Goal: Task Accomplishment & Management: Complete application form

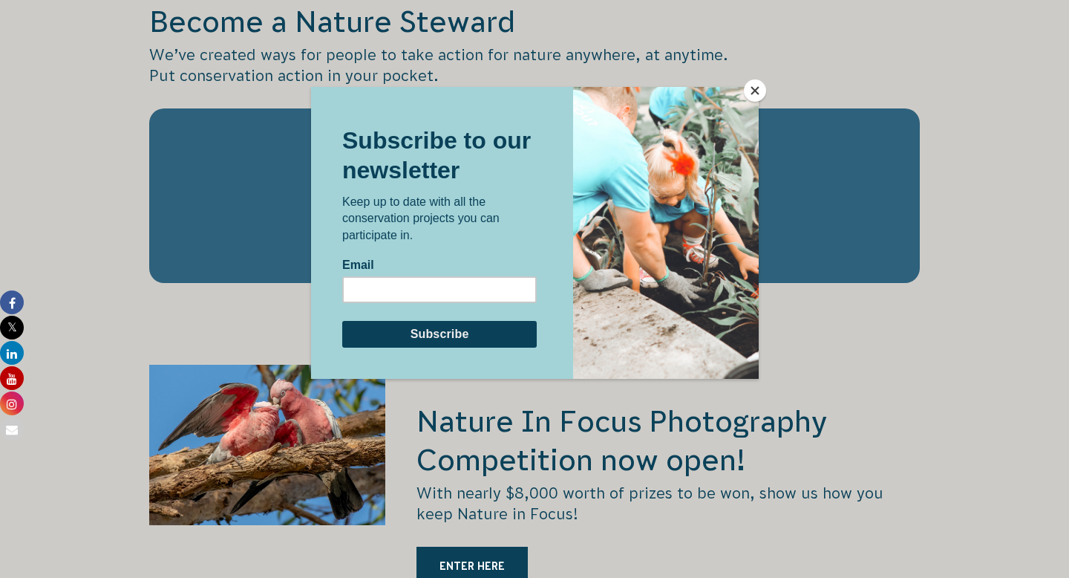
scroll to position [2396, 0]
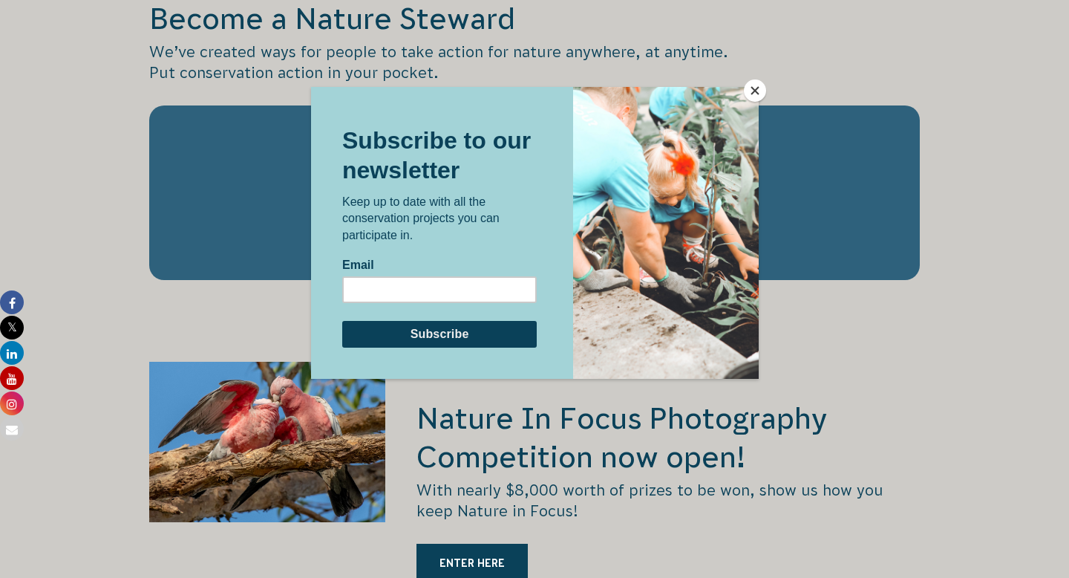
click at [756, 88] on button "Close" at bounding box center [755, 90] width 22 height 22
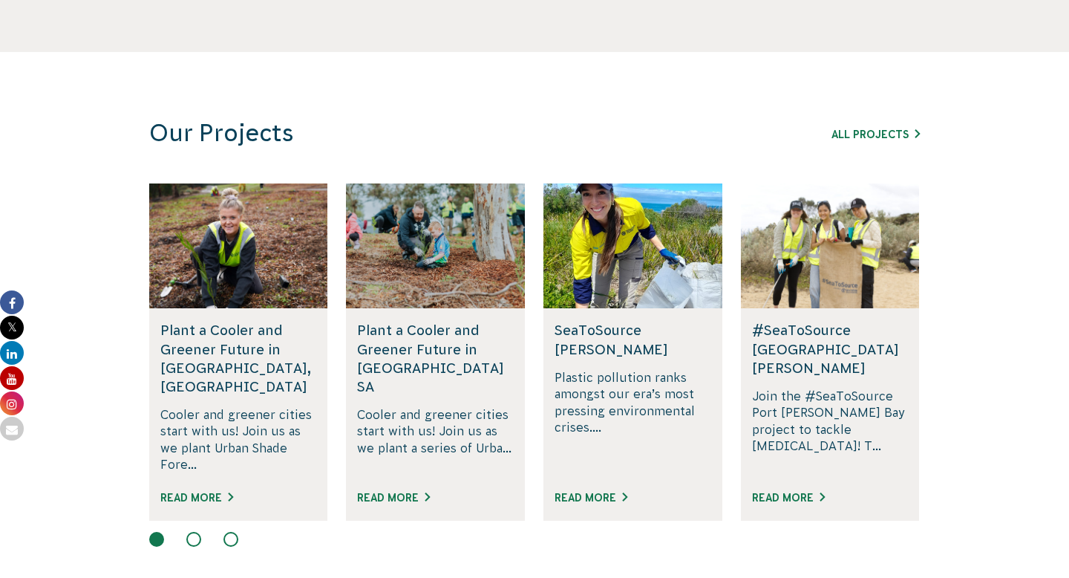
scroll to position [948, 0]
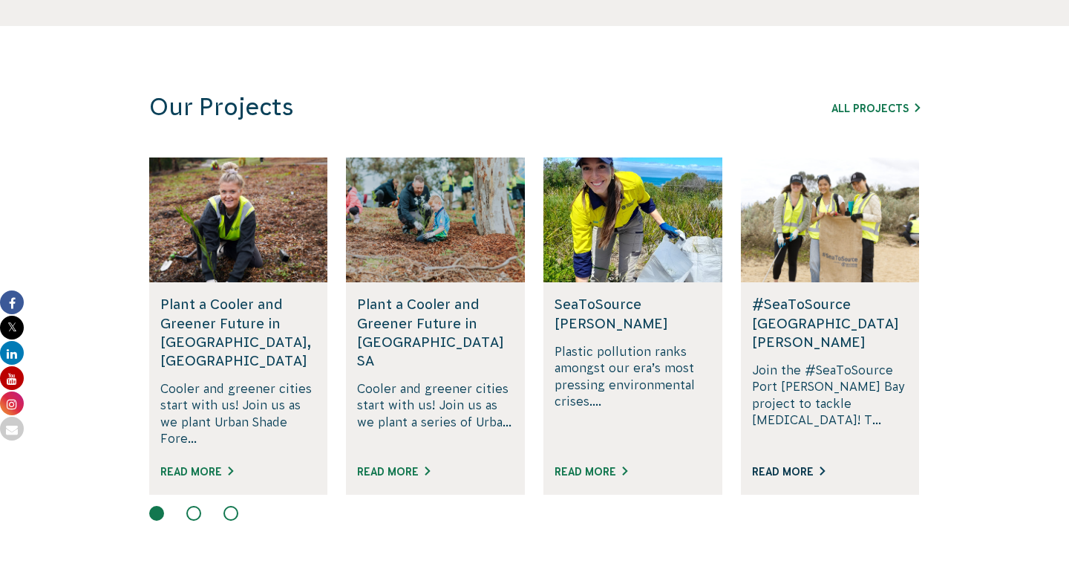
click at [792, 465] on link "Read More" at bounding box center [788, 471] width 73 height 12
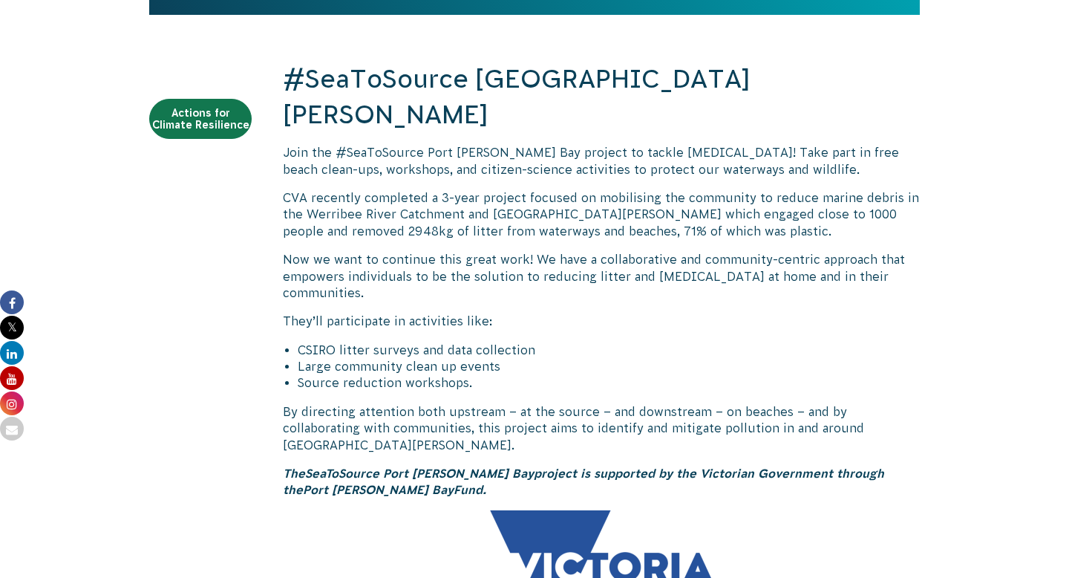
scroll to position [573, 0]
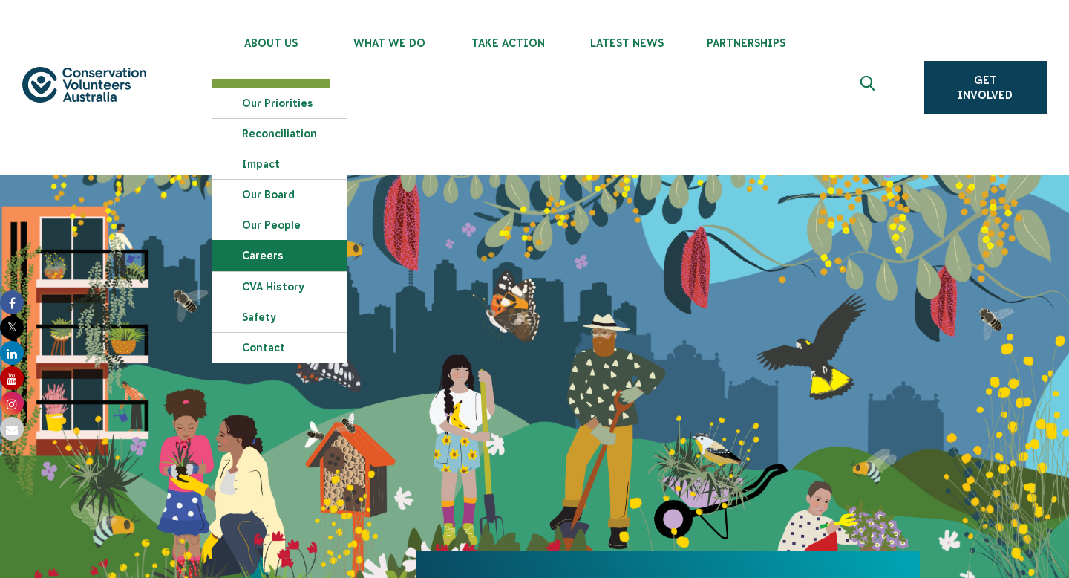
click at [274, 247] on link "Careers" at bounding box center [279, 256] width 134 height 30
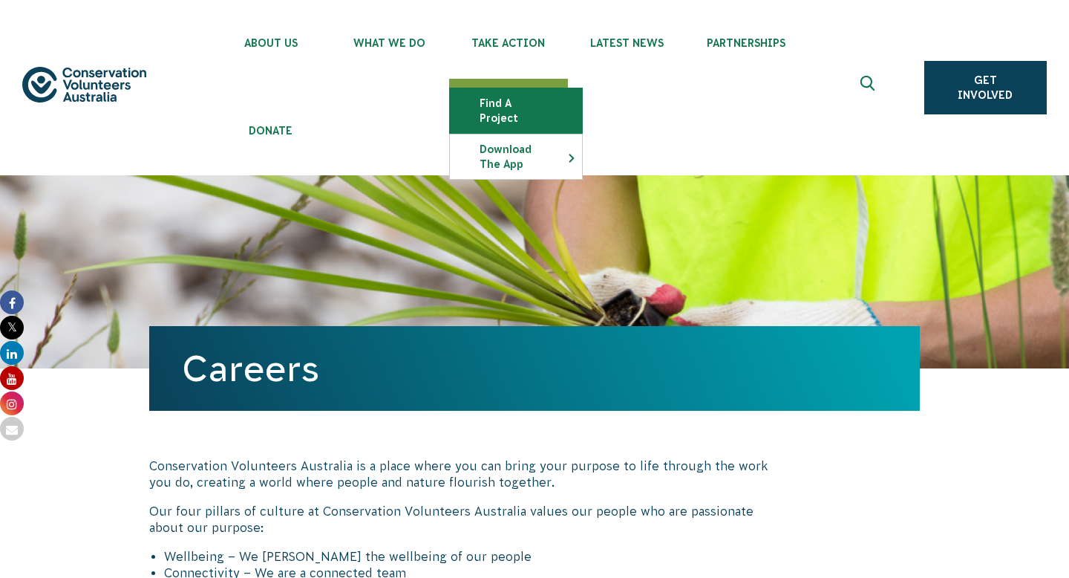
click at [535, 108] on link "Find a project" at bounding box center [516, 110] width 132 height 45
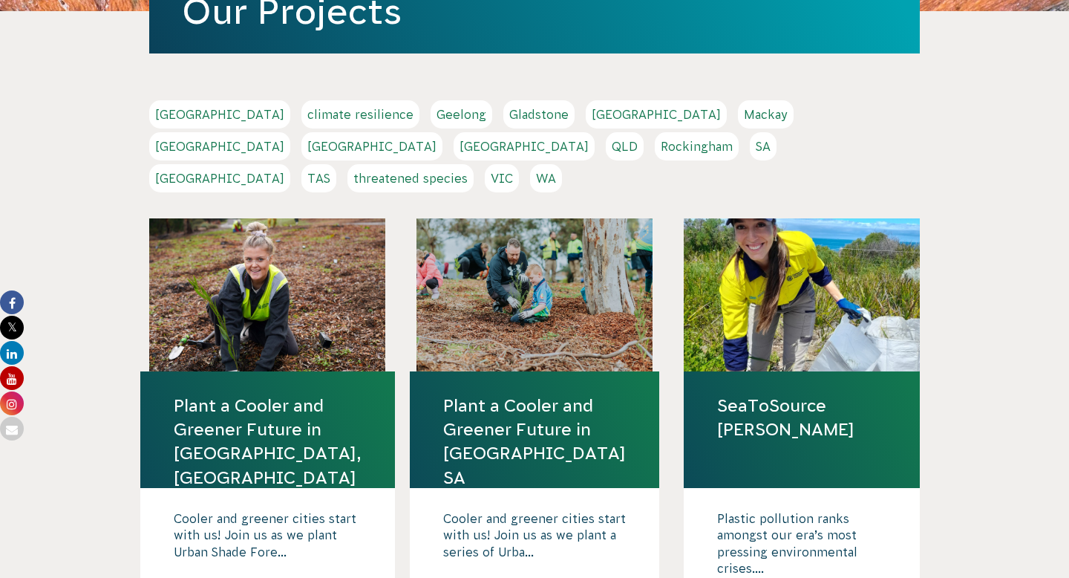
scroll to position [359, 0]
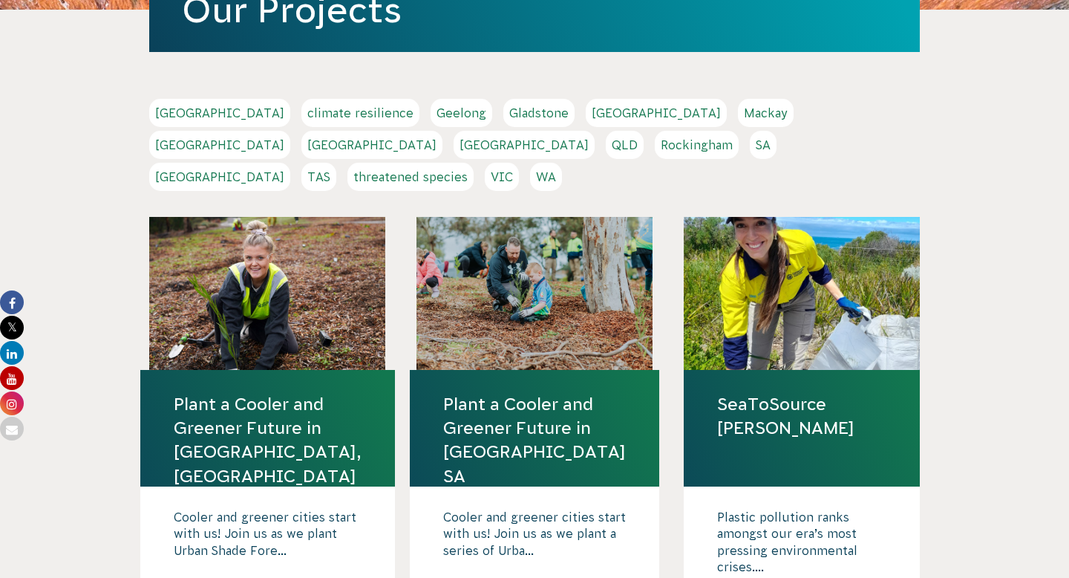
click at [519, 163] on link "VIC" at bounding box center [502, 177] width 34 height 28
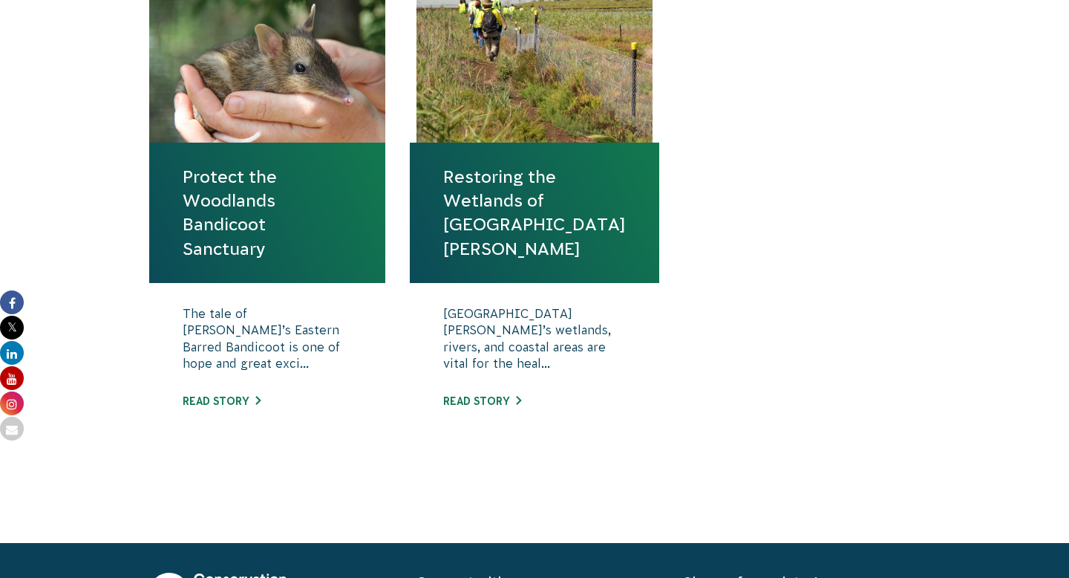
scroll to position [684, 0]
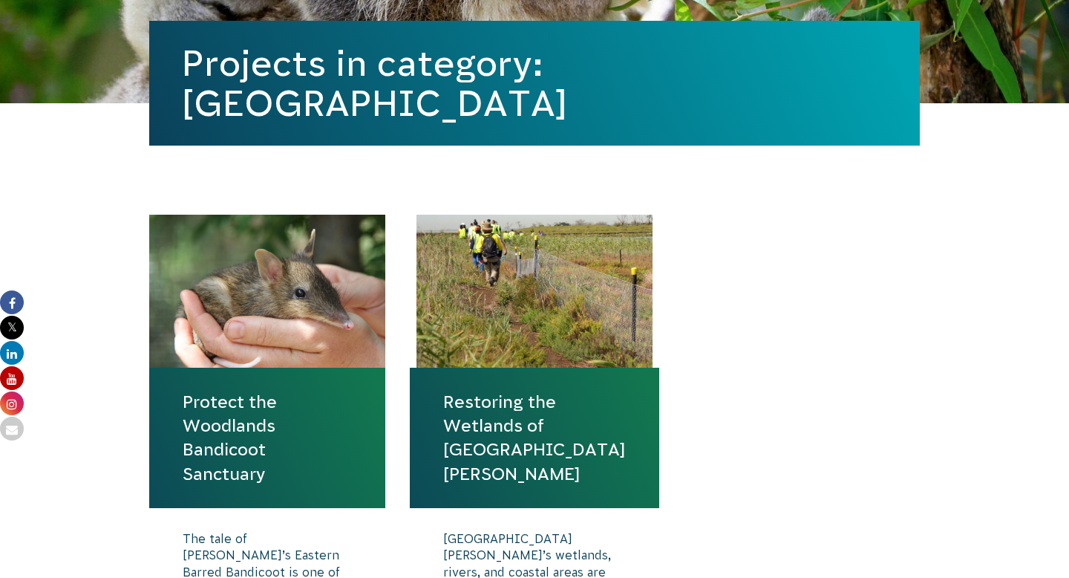
click at [441, 109] on h1 "Projects in category: [GEOGRAPHIC_DATA]" at bounding box center [534, 83] width 705 height 80
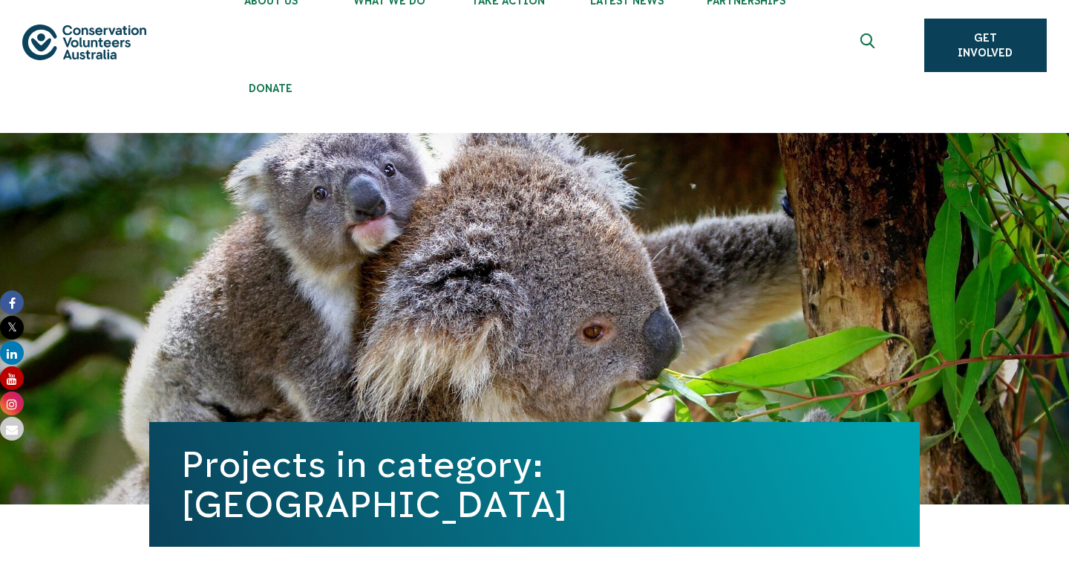
scroll to position [0, 0]
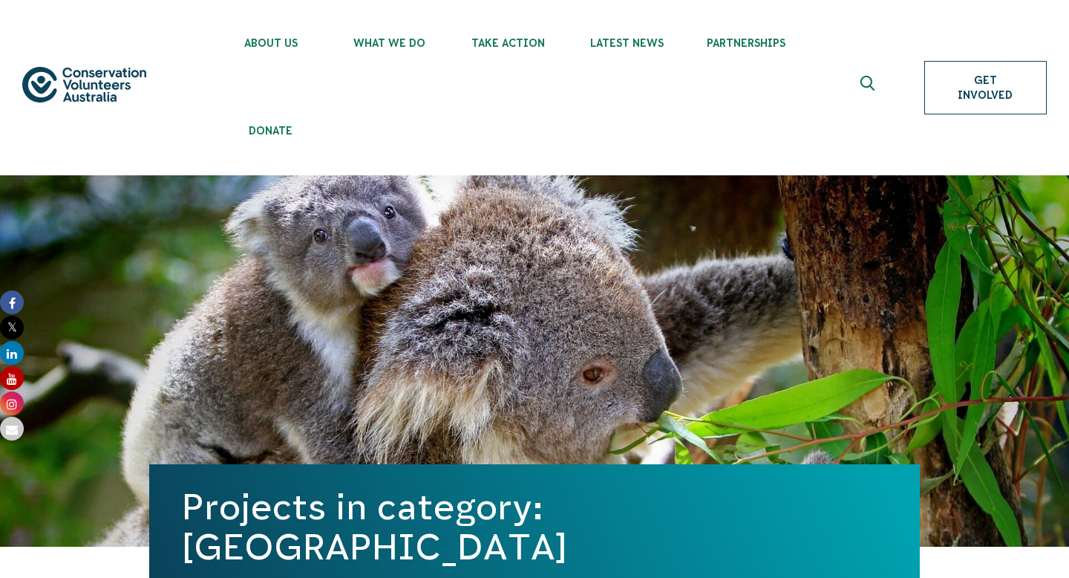
click at [964, 82] on link "Get Involved" at bounding box center [985, 87] width 122 height 53
